Goal: Information Seeking & Learning: Learn about a topic

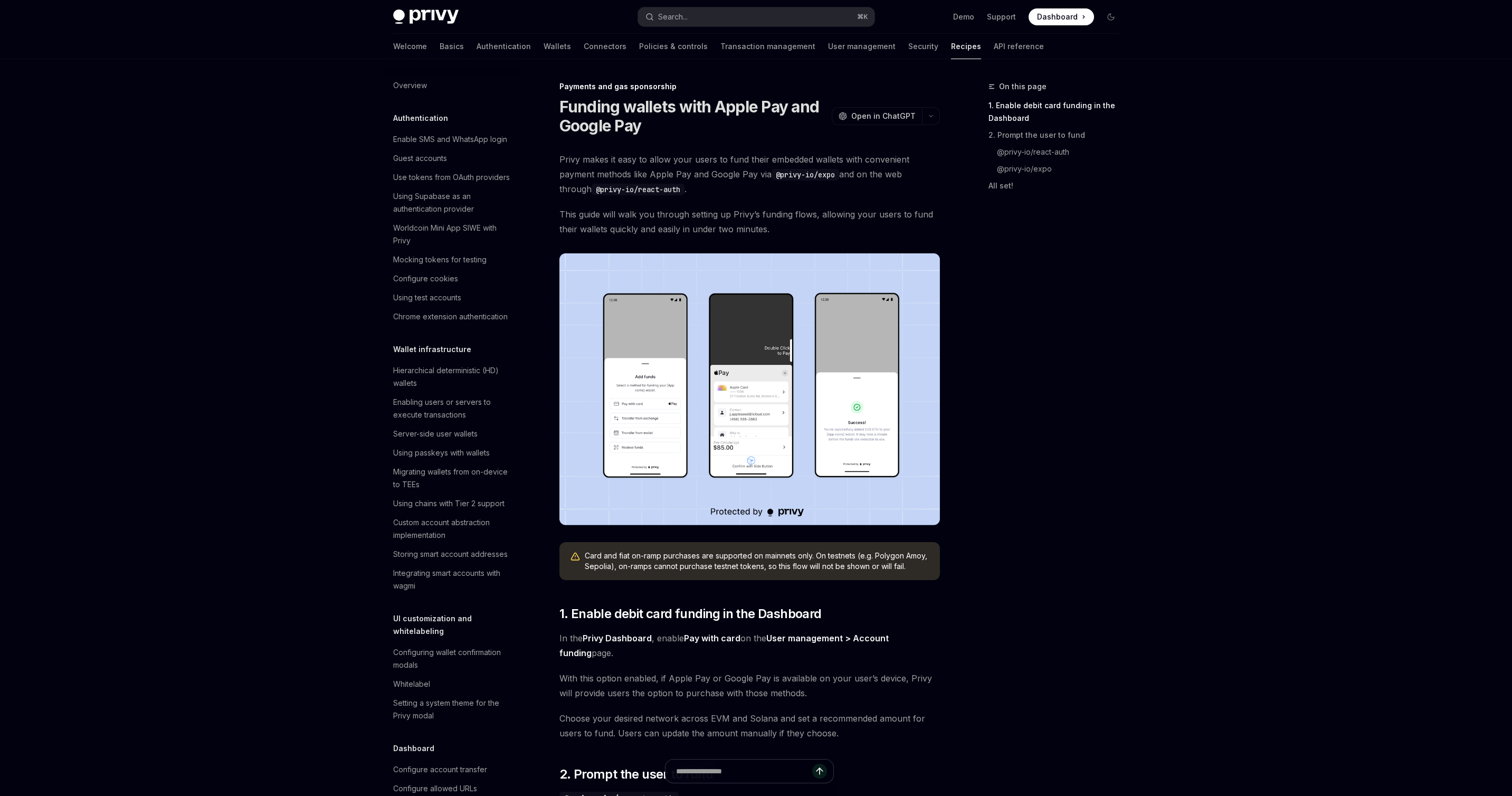
scroll to position [785, 0]
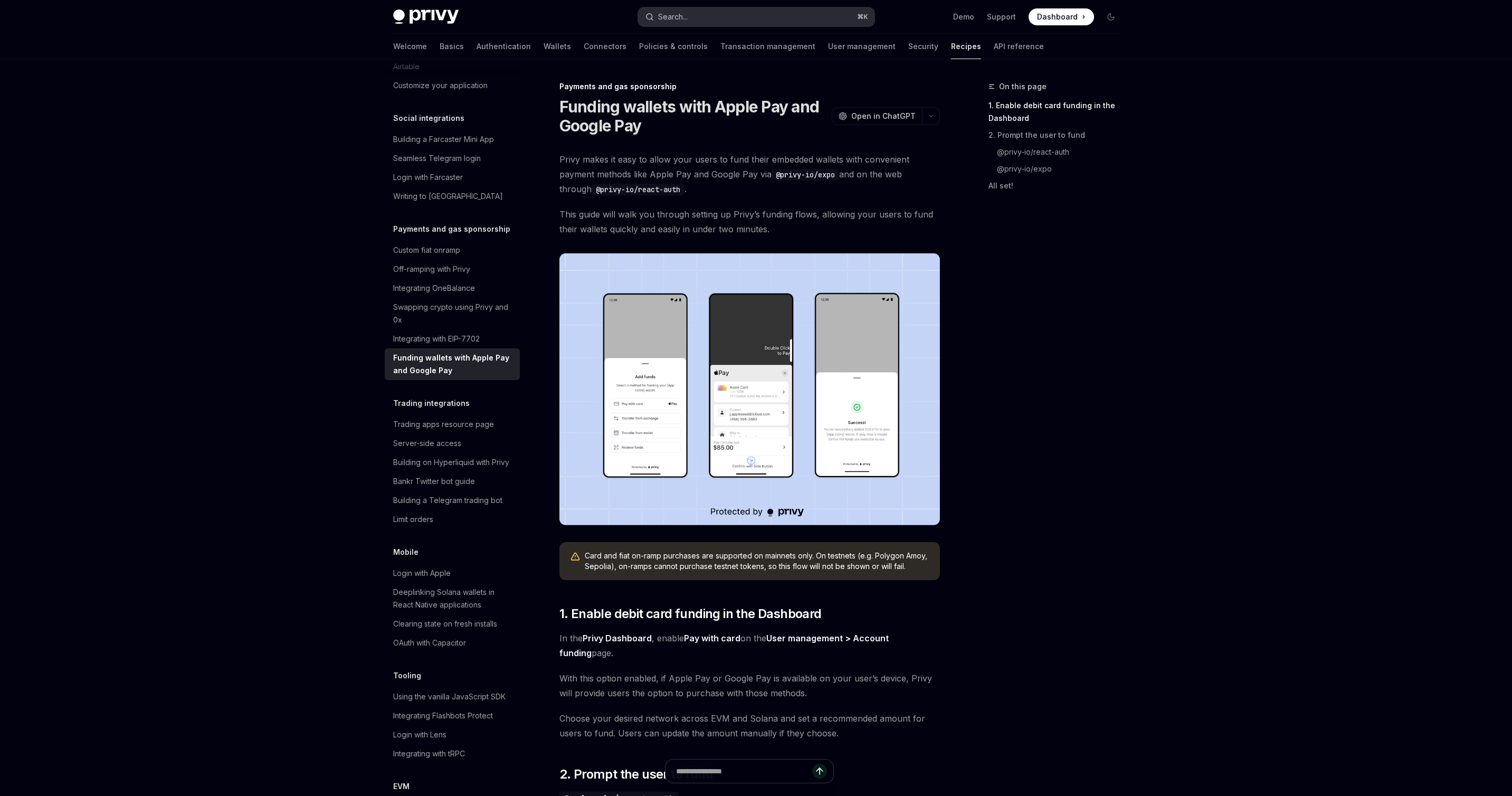
click at [707, 11] on button "Search... ⌘ K" at bounding box center [756, 17] width 236 height 19
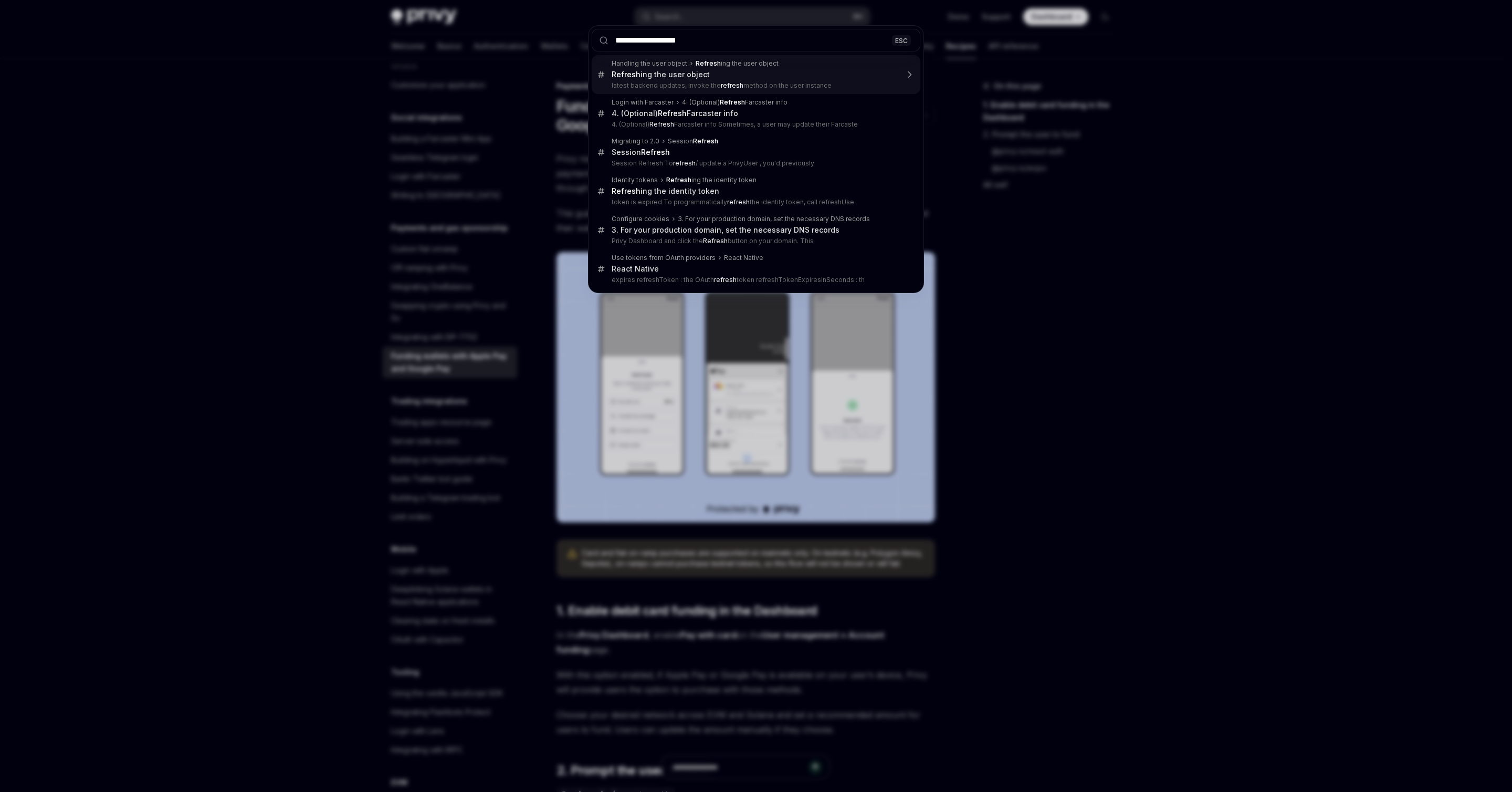
type input "**********"
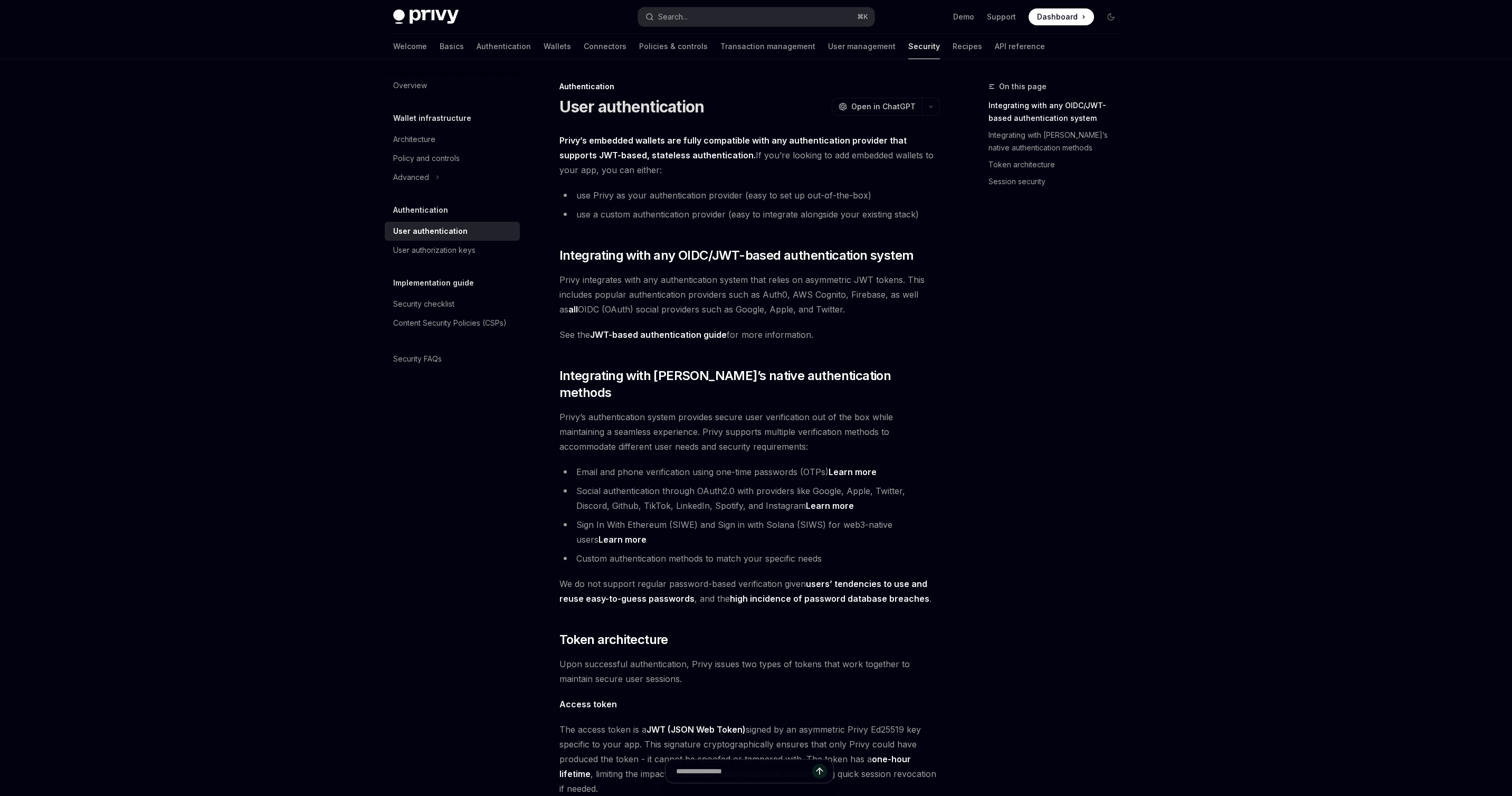
click at [448, 230] on div "User authentication" at bounding box center [430, 231] width 74 height 13
click at [477, 42] on link "Authentication" at bounding box center [504, 46] width 55 height 25
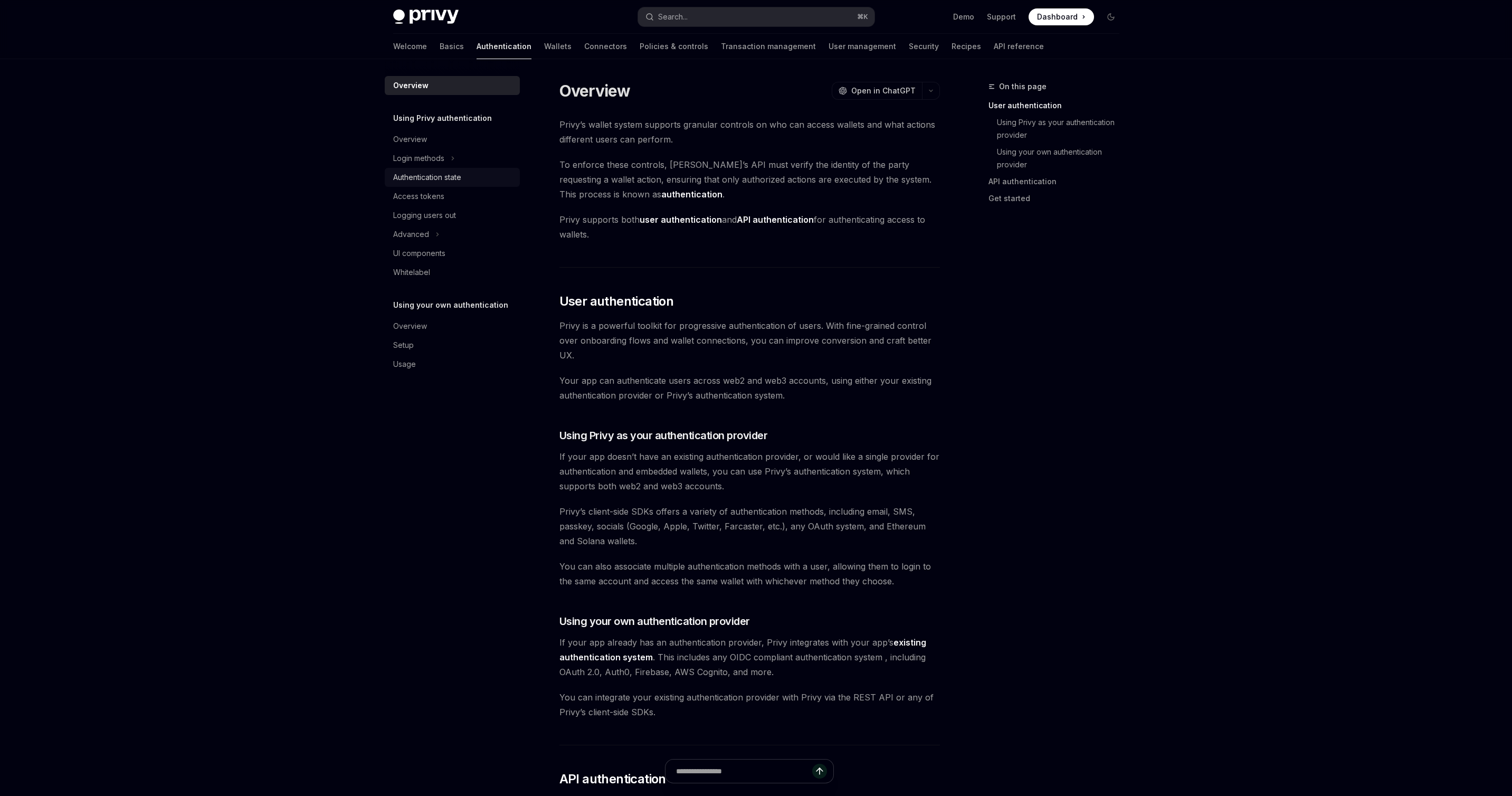
click at [436, 175] on div "Authentication state" at bounding box center [427, 178] width 68 height 13
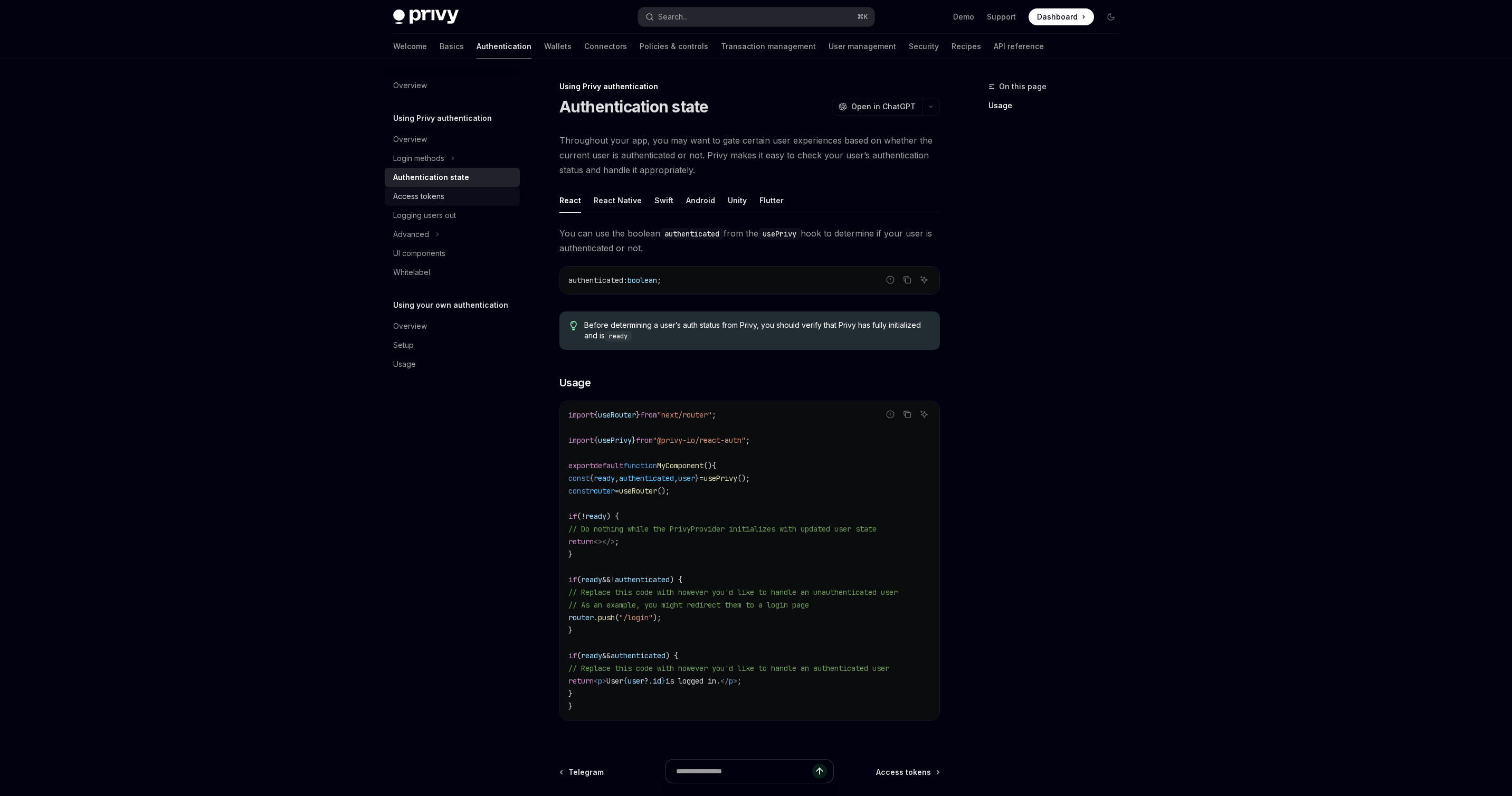
click at [430, 193] on div "Access tokens" at bounding box center [418, 196] width 51 height 13
type textarea "*"
